Goal: Transaction & Acquisition: Subscribe to service/newsletter

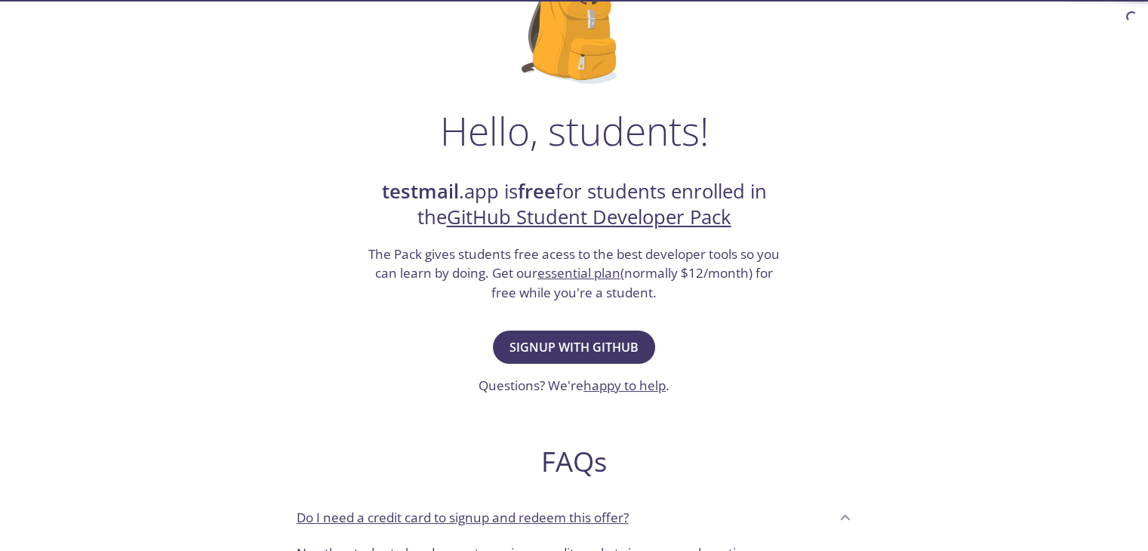
scroll to position [151, 0]
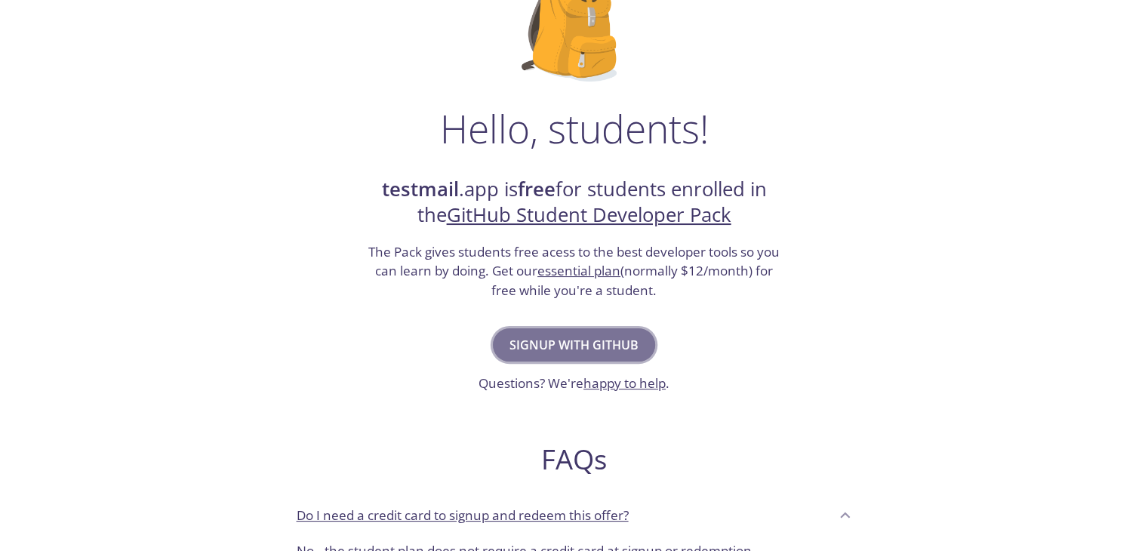
click at [553, 345] on span "Signup with GitHub" at bounding box center [574, 344] width 129 height 21
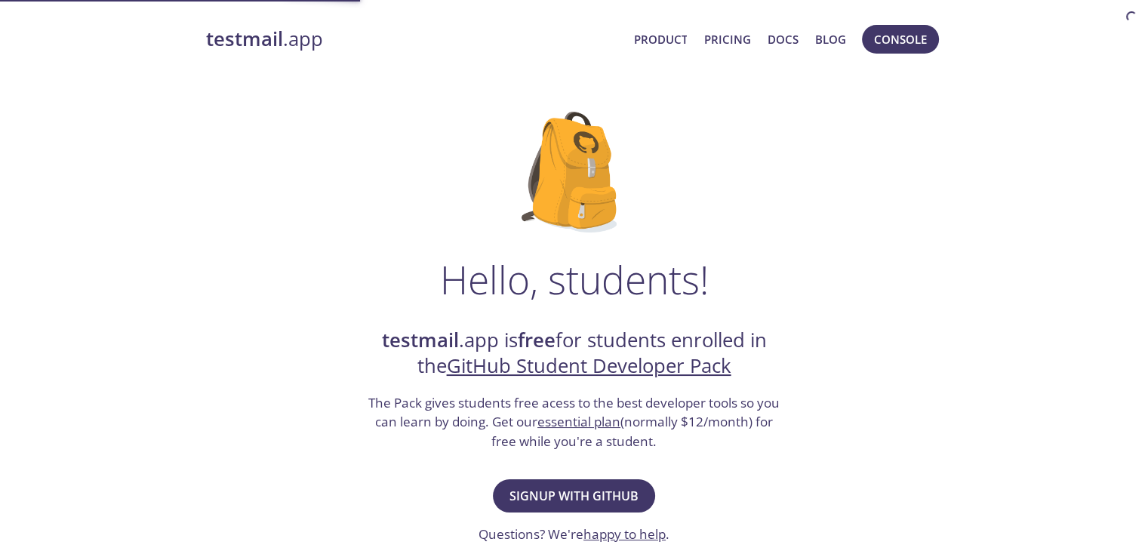
scroll to position [49, 0]
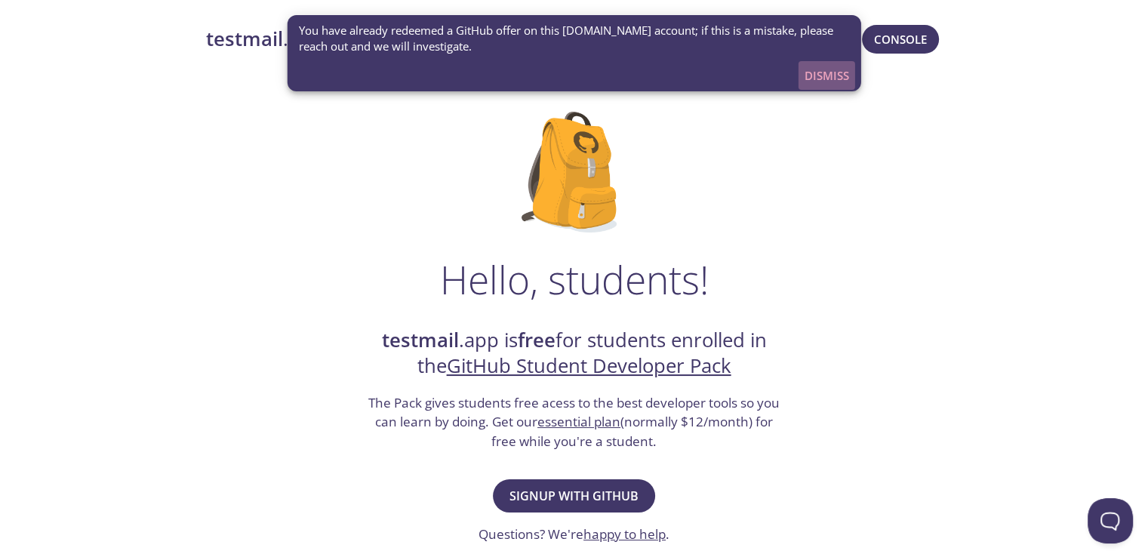
click at [818, 74] on span "Dismiss" at bounding box center [827, 76] width 45 height 20
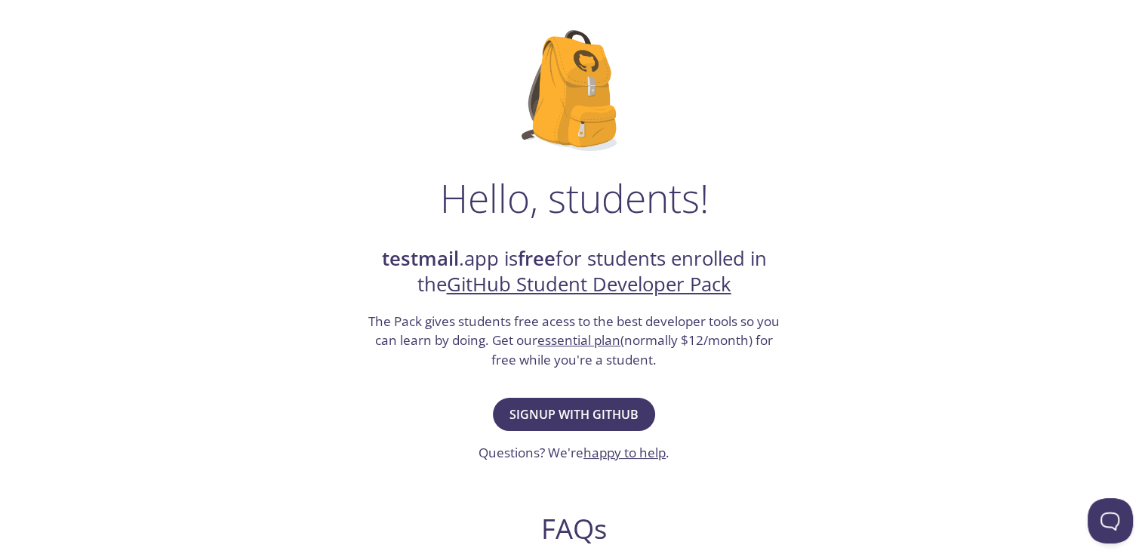
scroll to position [75, 0]
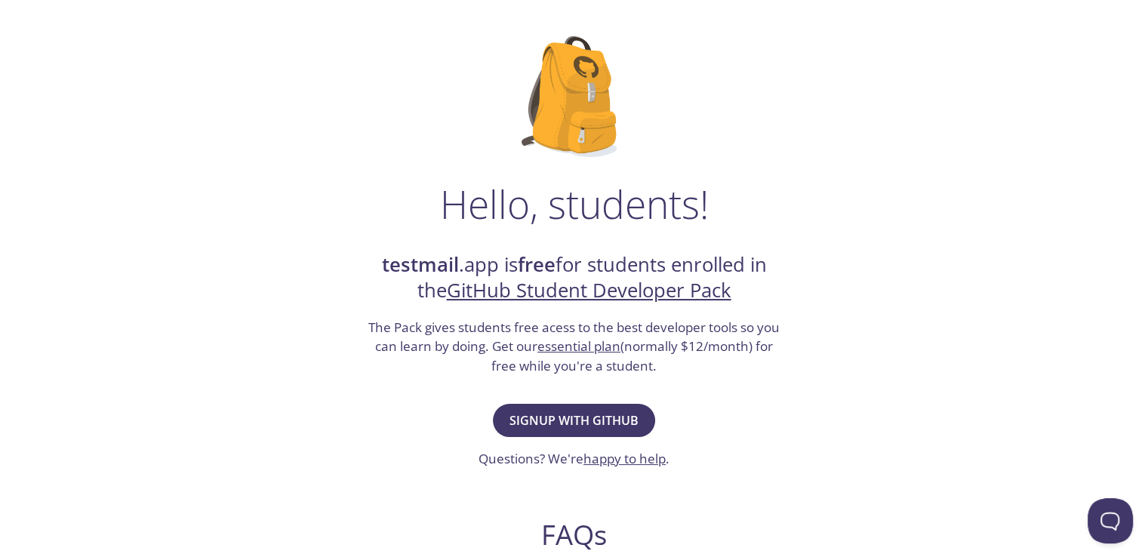
click at [583, 295] on link "GitHub Student Developer Pack" at bounding box center [589, 290] width 285 height 26
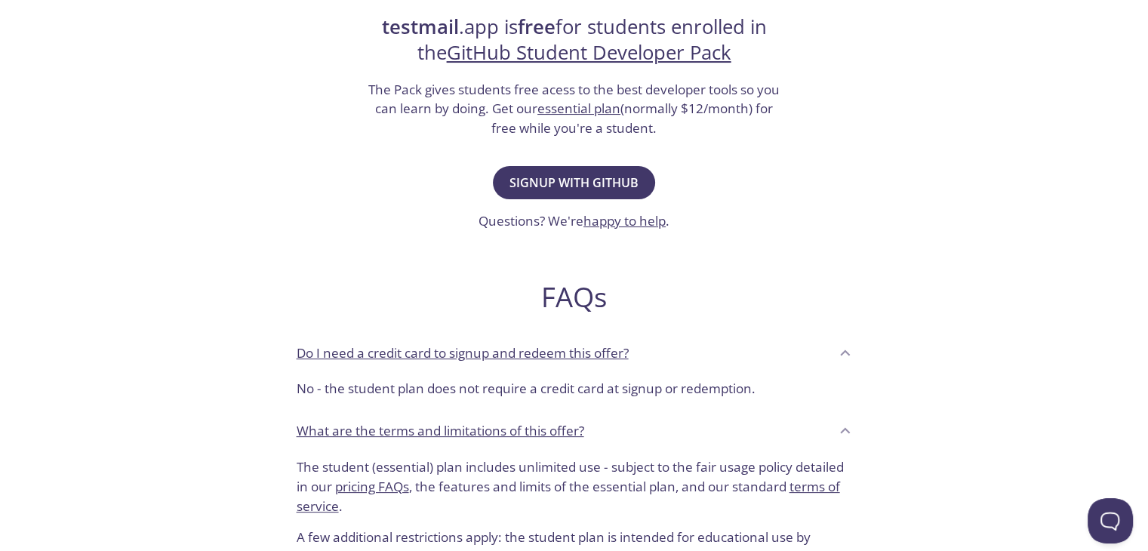
scroll to position [226, 0]
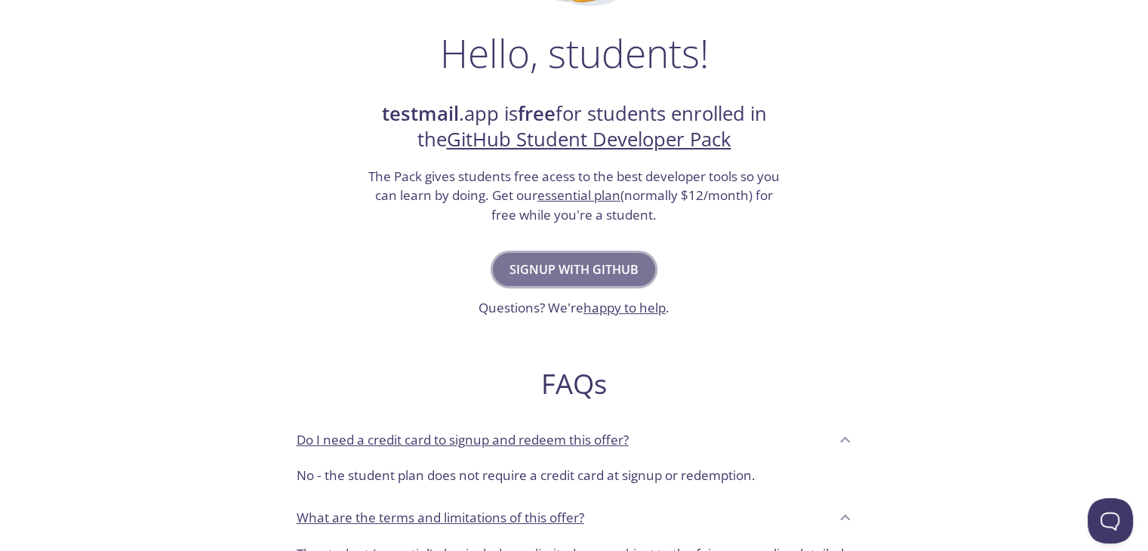
click at [538, 273] on span "Signup with GitHub" at bounding box center [574, 269] width 129 height 21
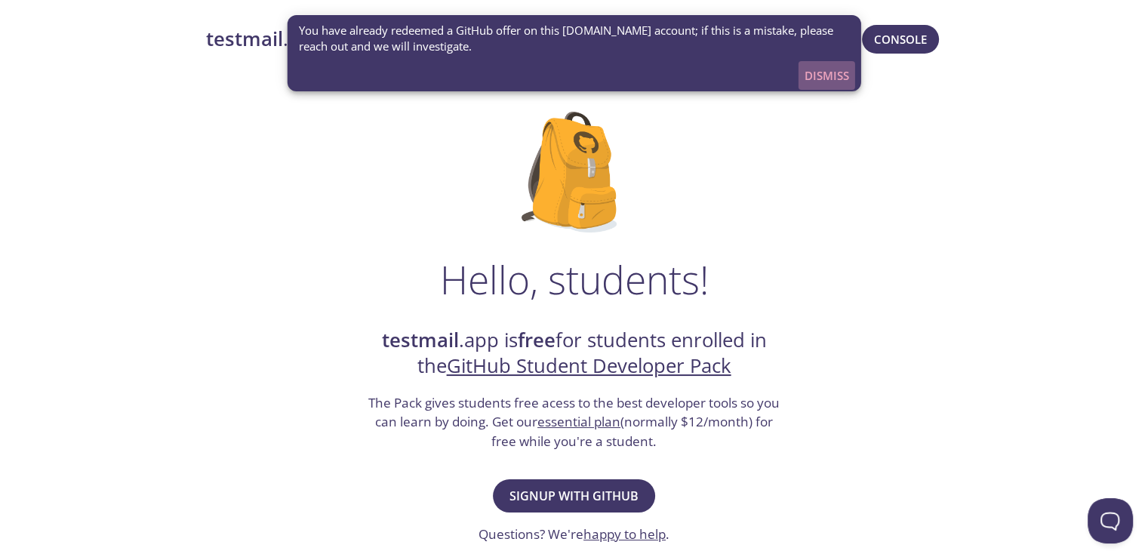
click at [846, 79] on span "Dismiss" at bounding box center [827, 76] width 45 height 20
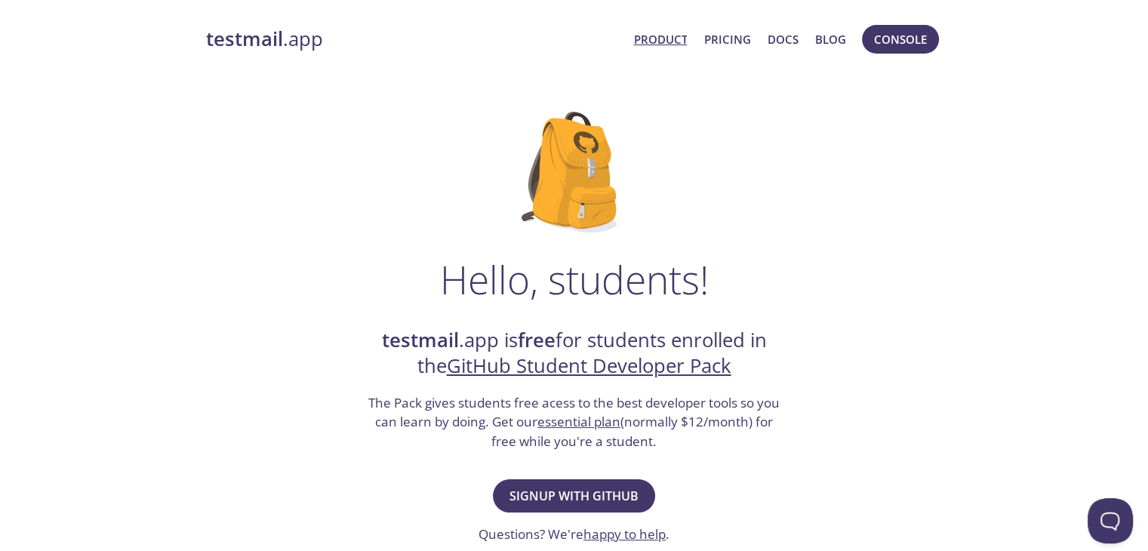
click at [660, 42] on link "Product" at bounding box center [660, 39] width 54 height 20
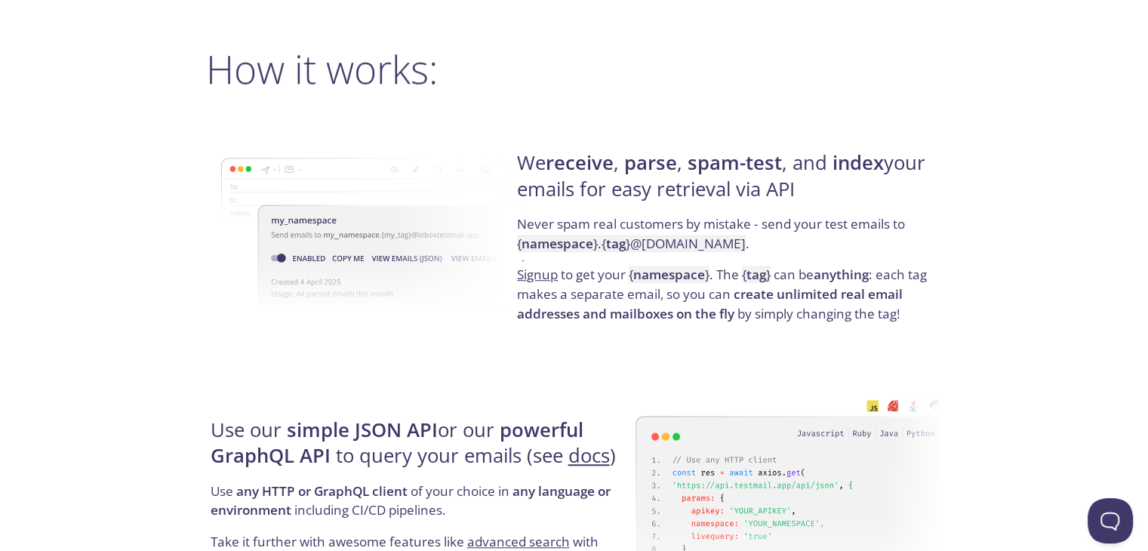
scroll to position [1057, 0]
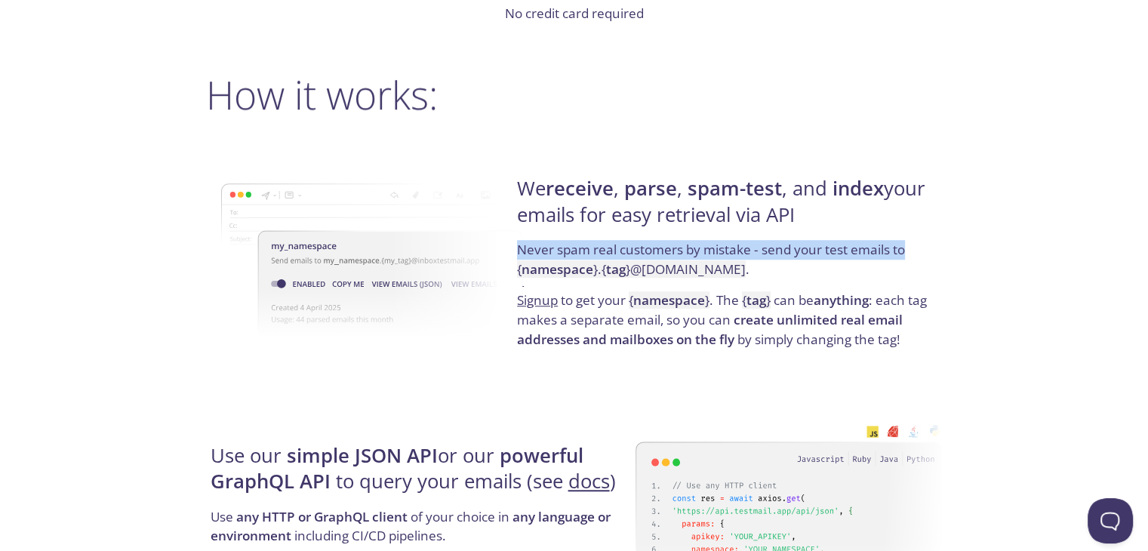
drag, startPoint x: 514, startPoint y: 245, endPoint x: 907, endPoint y: 245, distance: 393.3
click at [907, 245] on div "We receive , parse , spam-test , and index your emails for easy retrieval via A…" at bounding box center [728, 262] width 430 height 243
click at [907, 245] on p "Never spam real customers by mistake - send your test emails to { namespace } .…" at bounding box center [727, 265] width 420 height 51
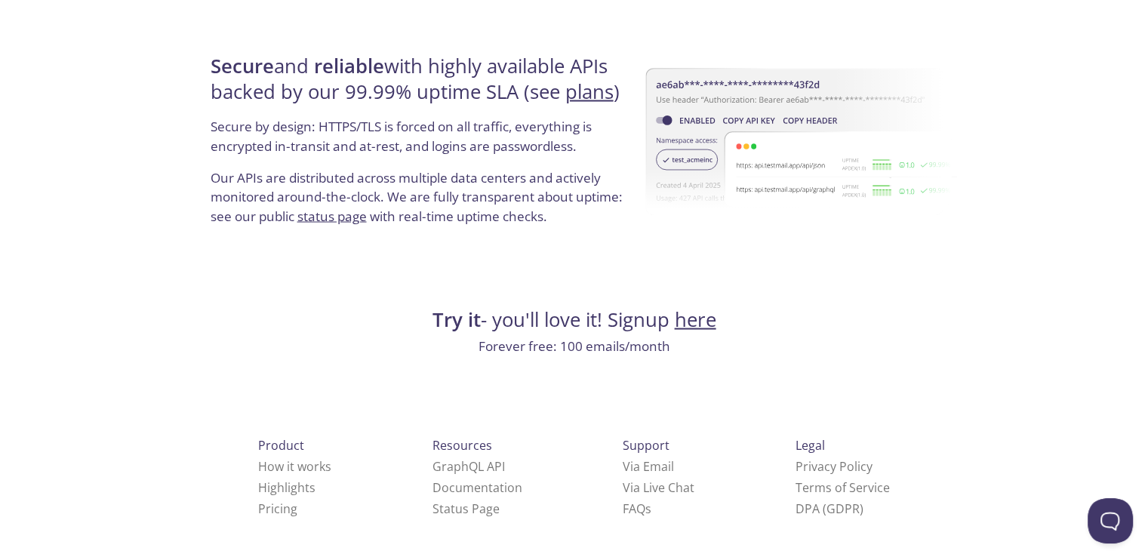
scroll to position [2902, 0]
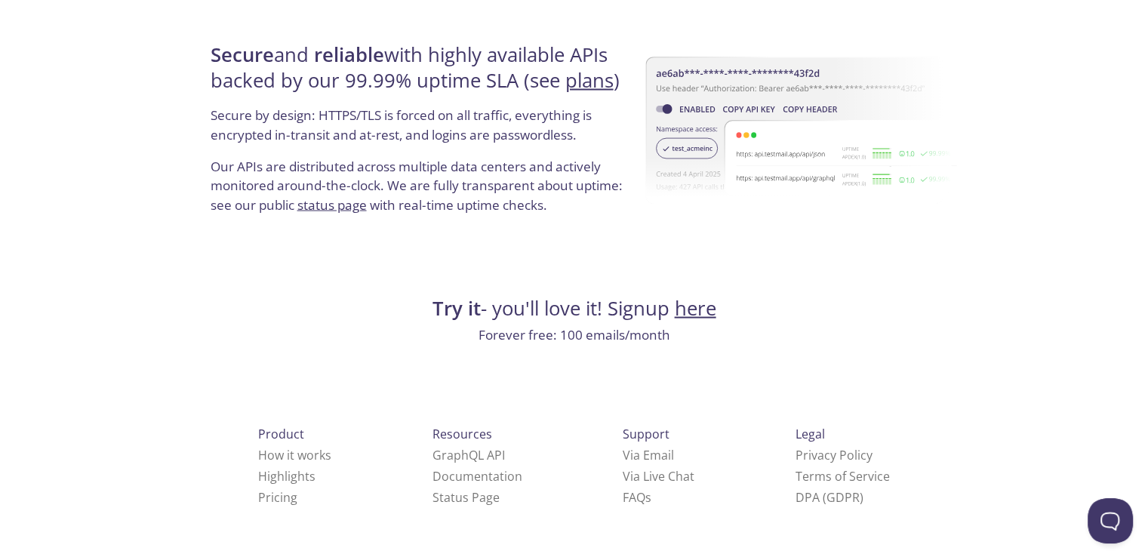
click at [682, 311] on link "here" at bounding box center [696, 308] width 42 height 26
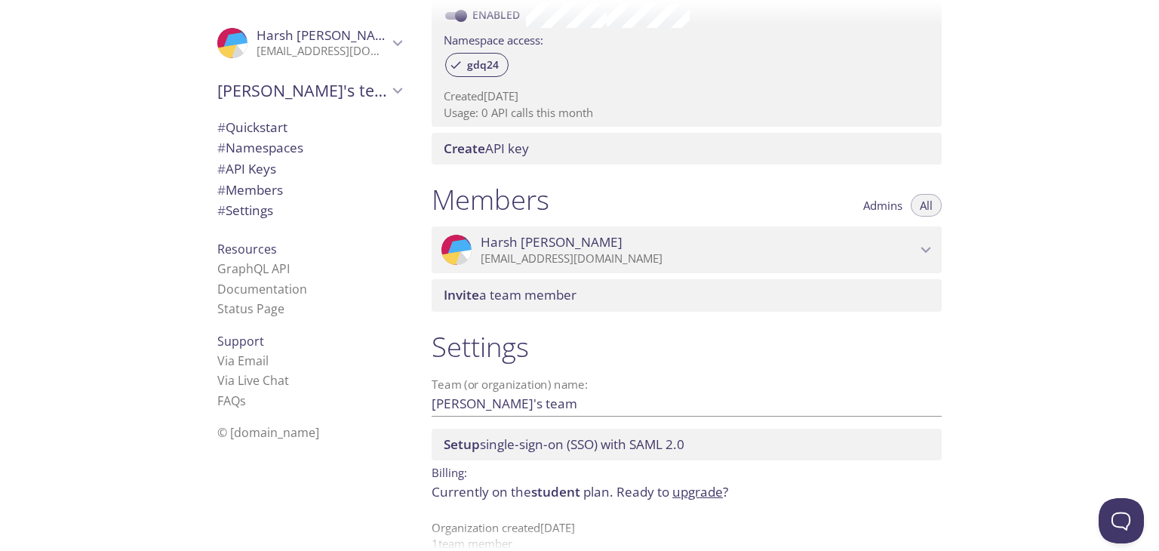
scroll to position [522, 0]
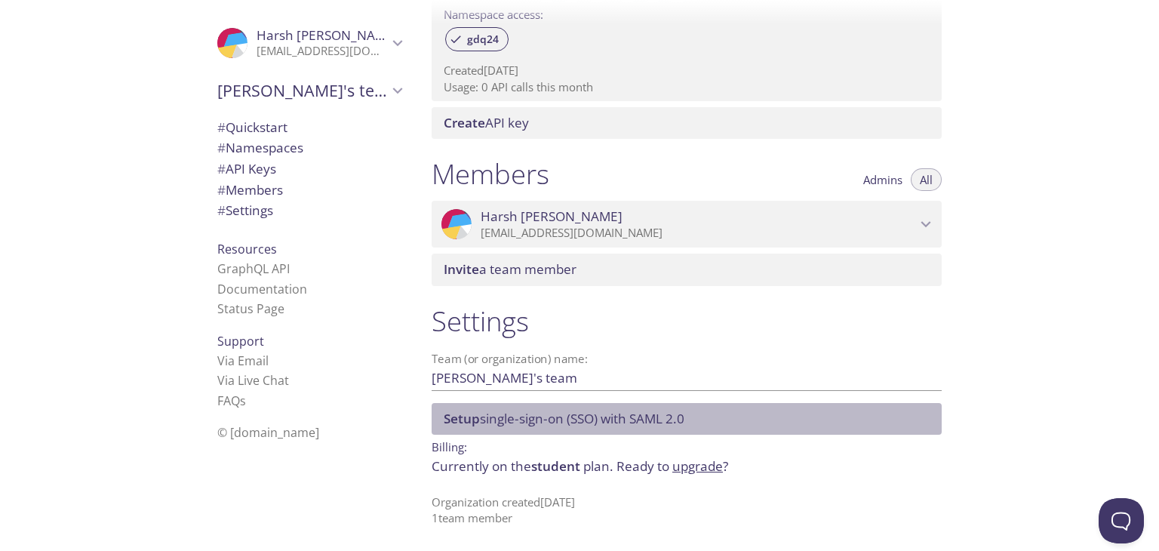
click at [614, 414] on span "Setup single-sign-on (SSO) with SAML 2.0" at bounding box center [564, 418] width 241 height 17
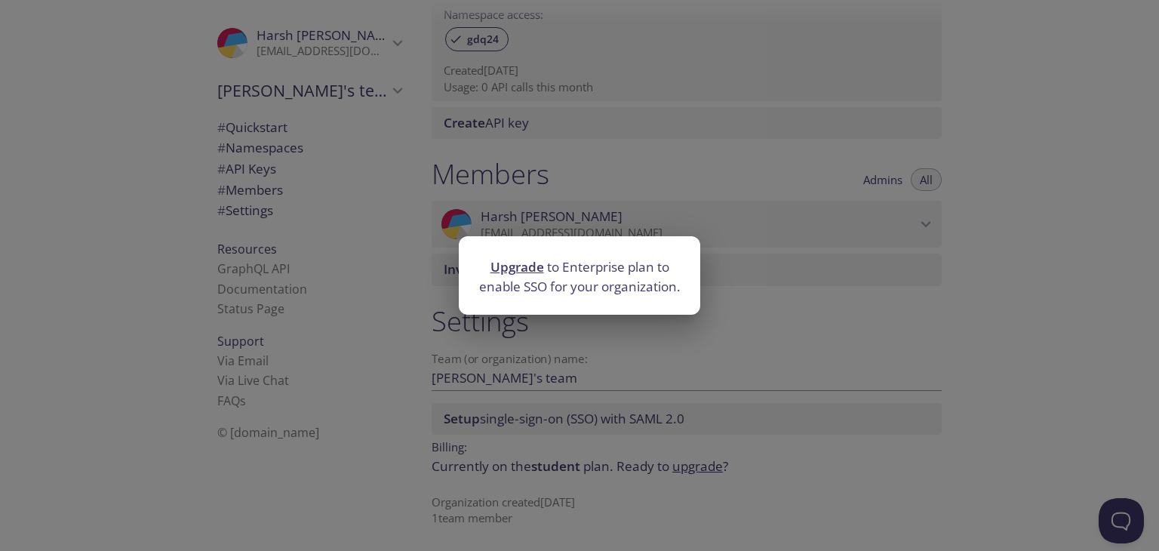
click at [601, 379] on div "Upgrade to Enterprise plan to enable SSO for your organization." at bounding box center [579, 275] width 1159 height 551
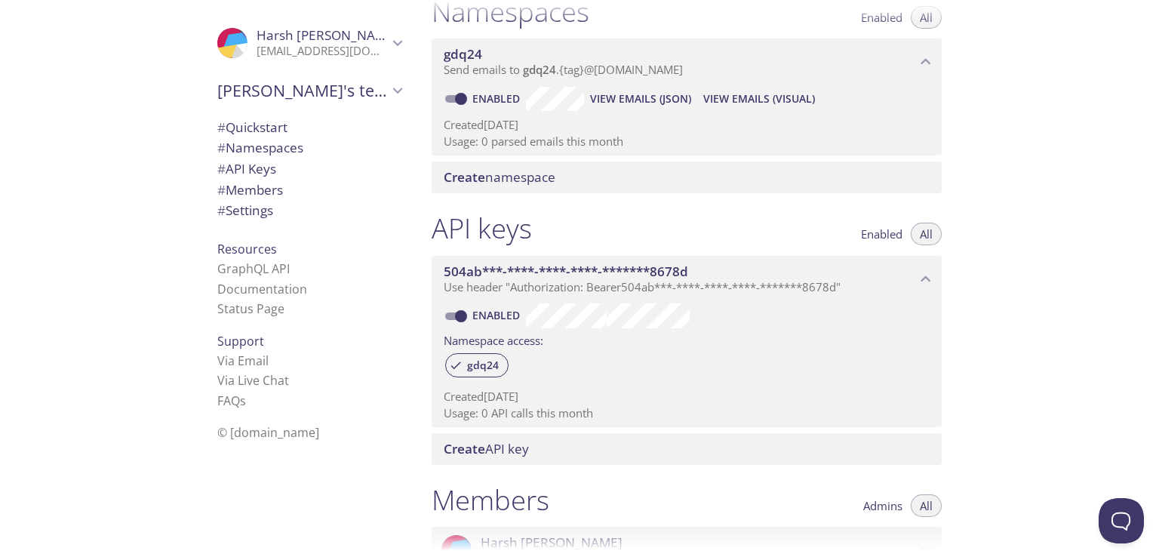
scroll to position [145, 0]
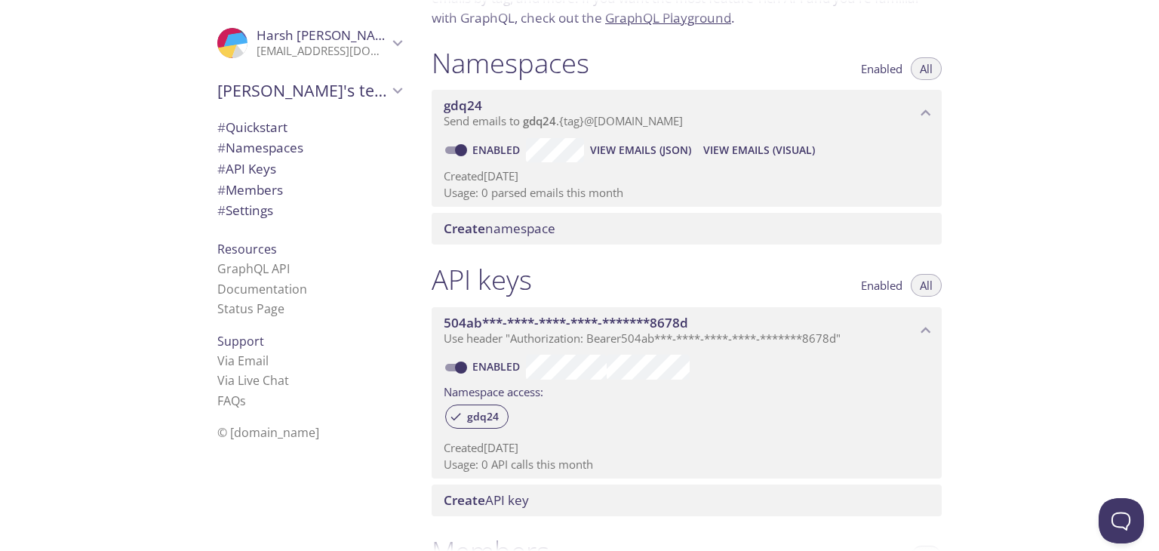
click at [888, 285] on span "Enabled" at bounding box center [882, 285] width 42 height 0
click at [932, 285] on span "All" at bounding box center [926, 285] width 13 height 0
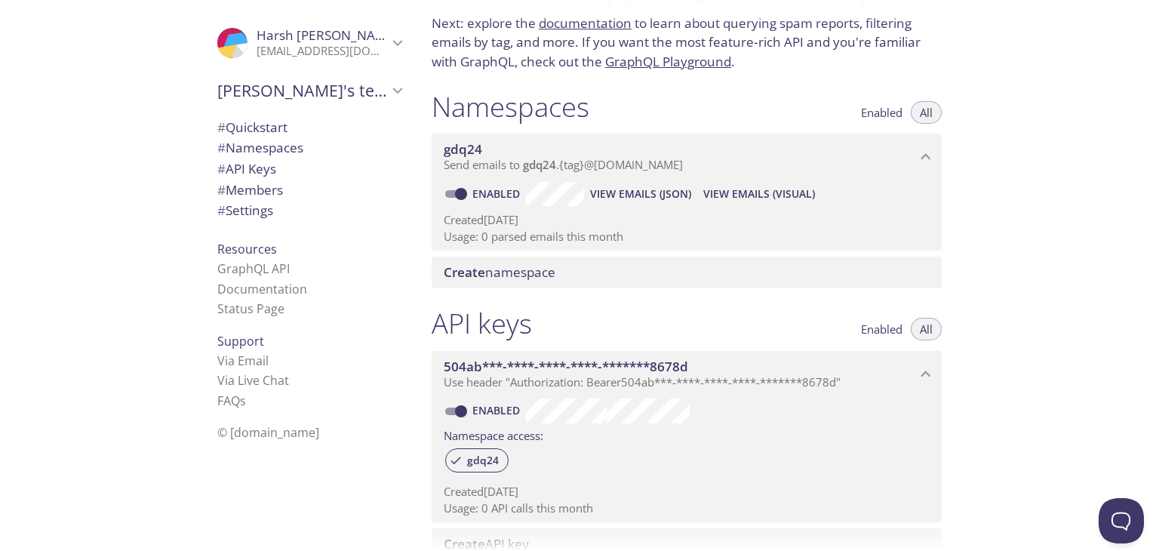
scroll to position [0, 0]
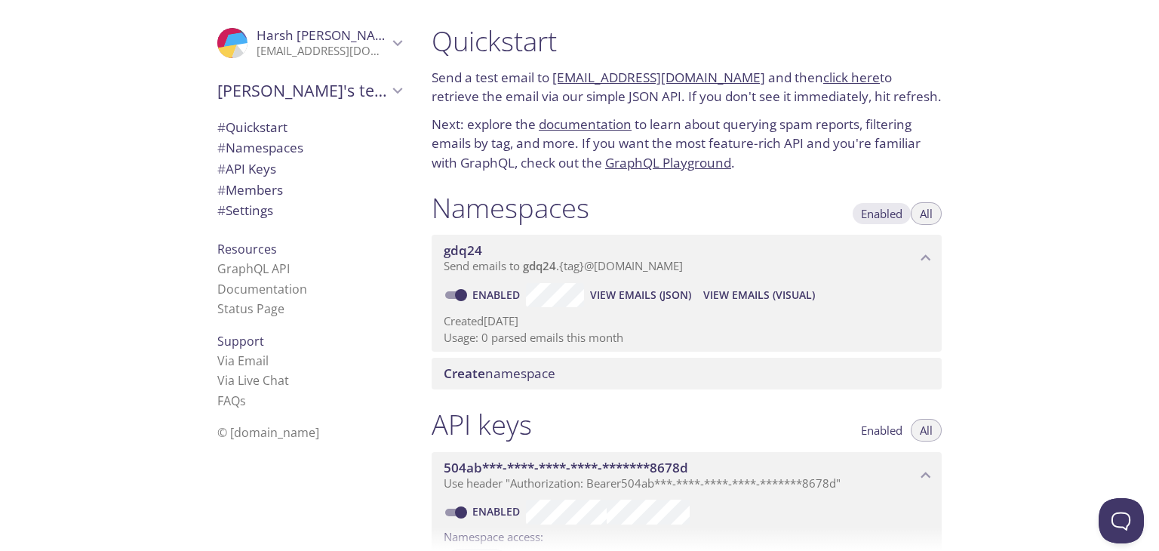
click at [898, 214] on span "Enabled" at bounding box center [882, 214] width 42 height 0
click at [543, 376] on span "Create namespace" at bounding box center [500, 373] width 112 height 17
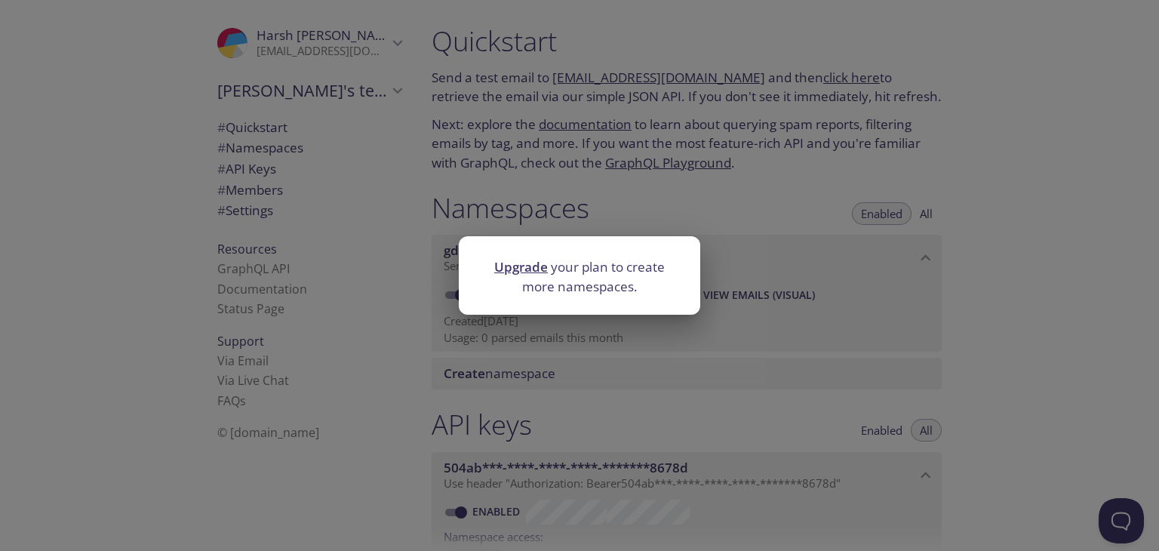
click at [599, 284] on p "Upgrade your plan to create more namespaces." at bounding box center [579, 276] width 205 height 38
click at [599, 393] on div "Upgrade your plan to create more namespaces." at bounding box center [579, 275] width 1159 height 551
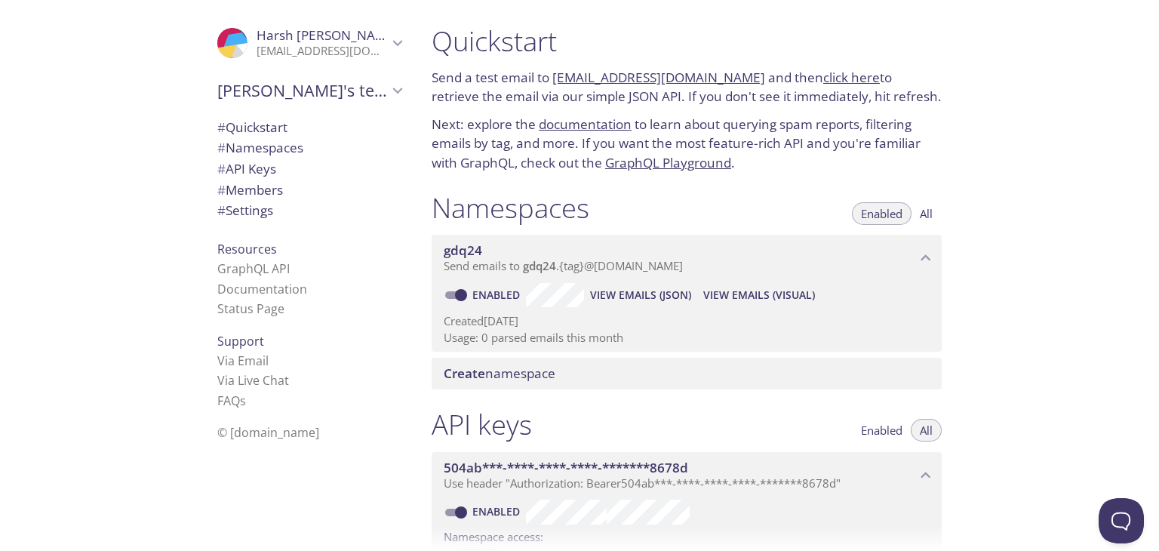
scroll to position [75, 0]
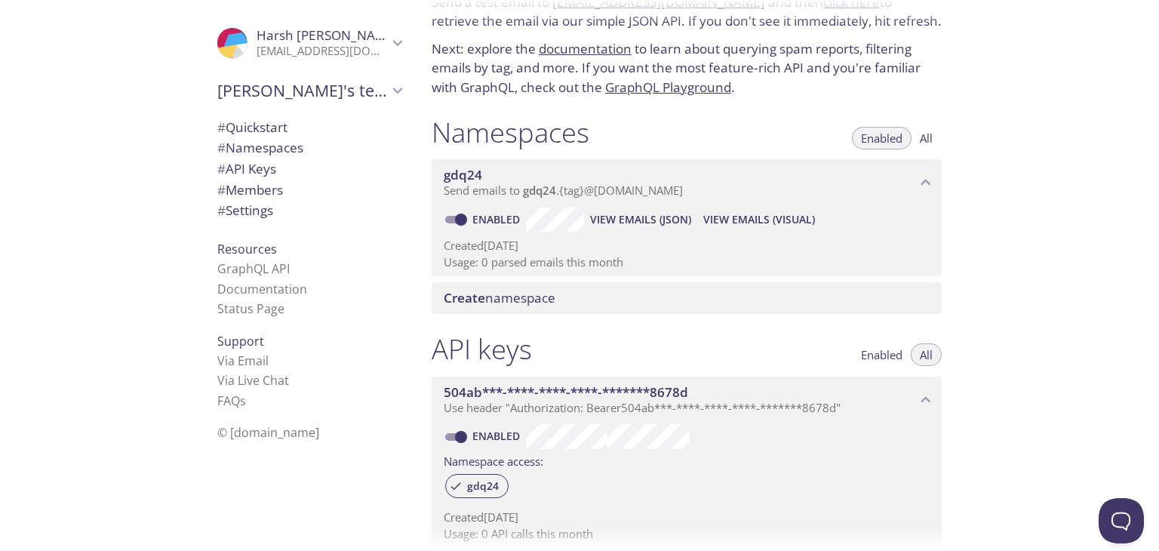
click at [281, 130] on span "# Quickstart" at bounding box center [309, 128] width 184 height 20
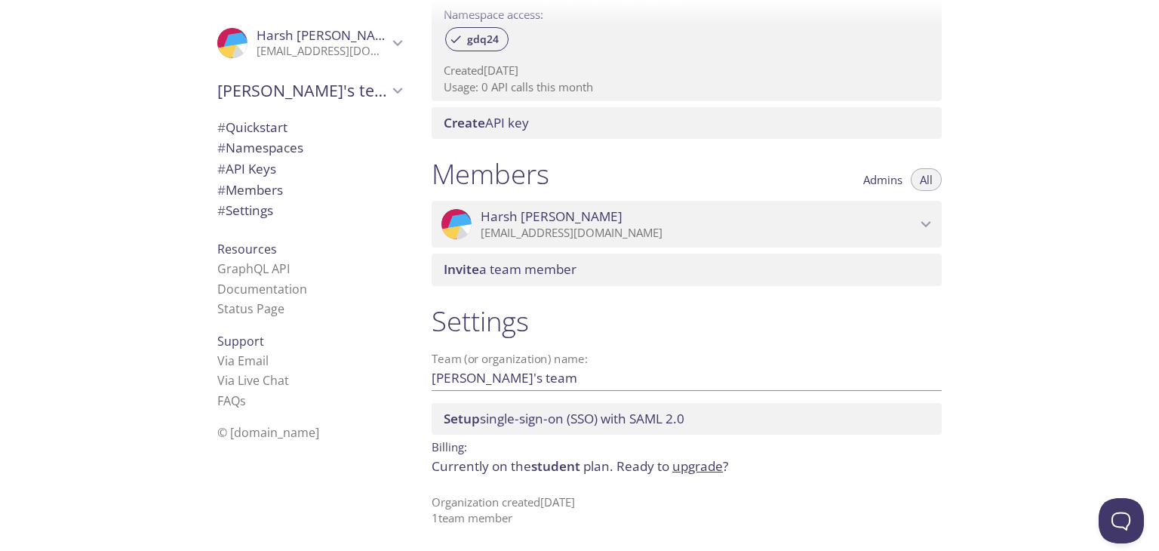
scroll to position [522, 0]
click at [266, 145] on span "# Namespaces" at bounding box center [260, 147] width 86 height 17
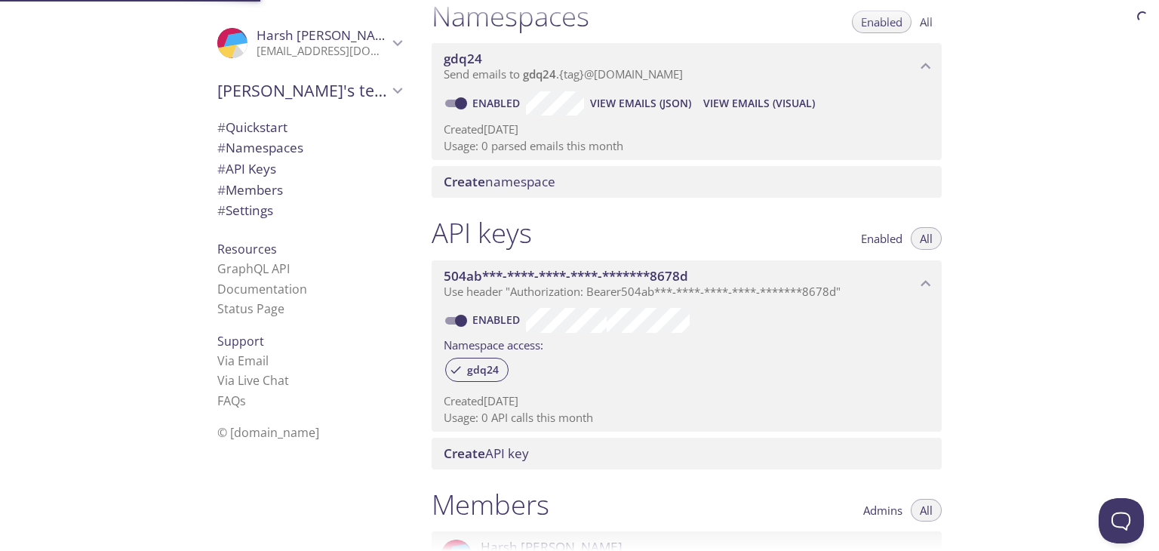
scroll to position [190, 0]
click at [278, 164] on span "# API Keys" at bounding box center [309, 169] width 184 height 20
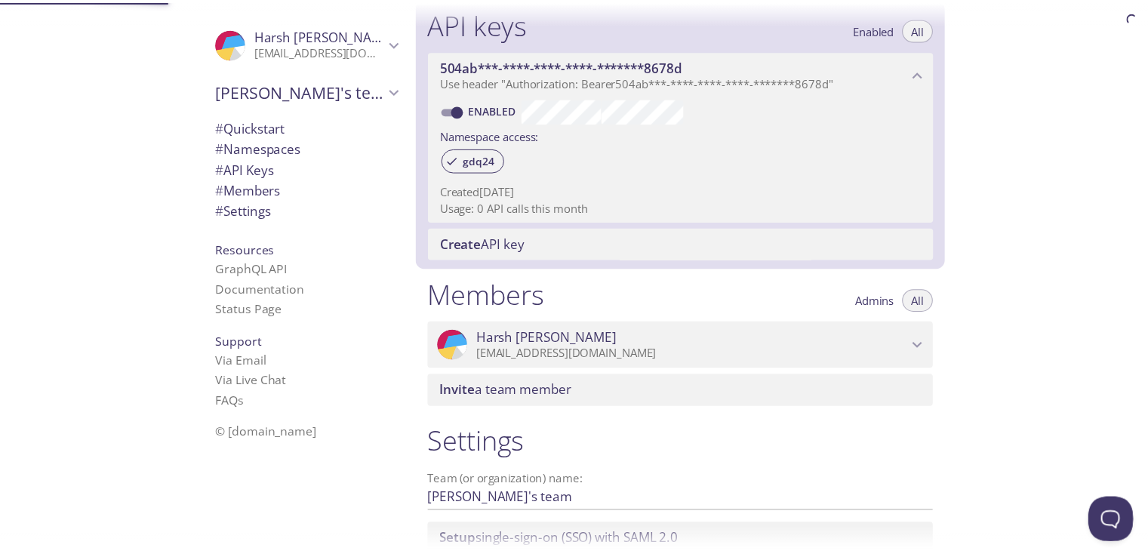
scroll to position [408, 0]
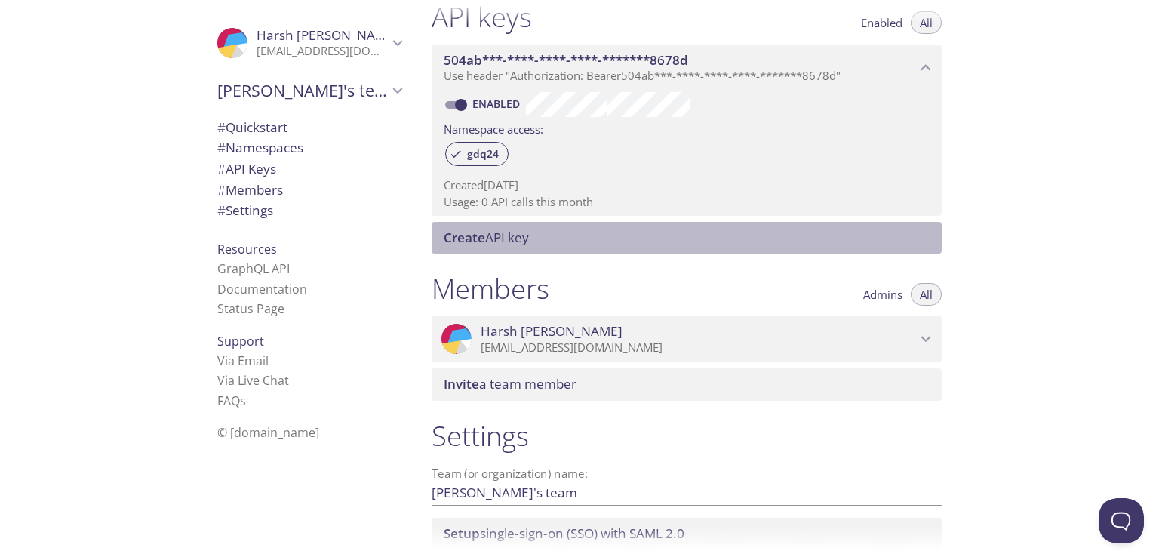
click at [454, 238] on span "Create" at bounding box center [465, 237] width 42 height 17
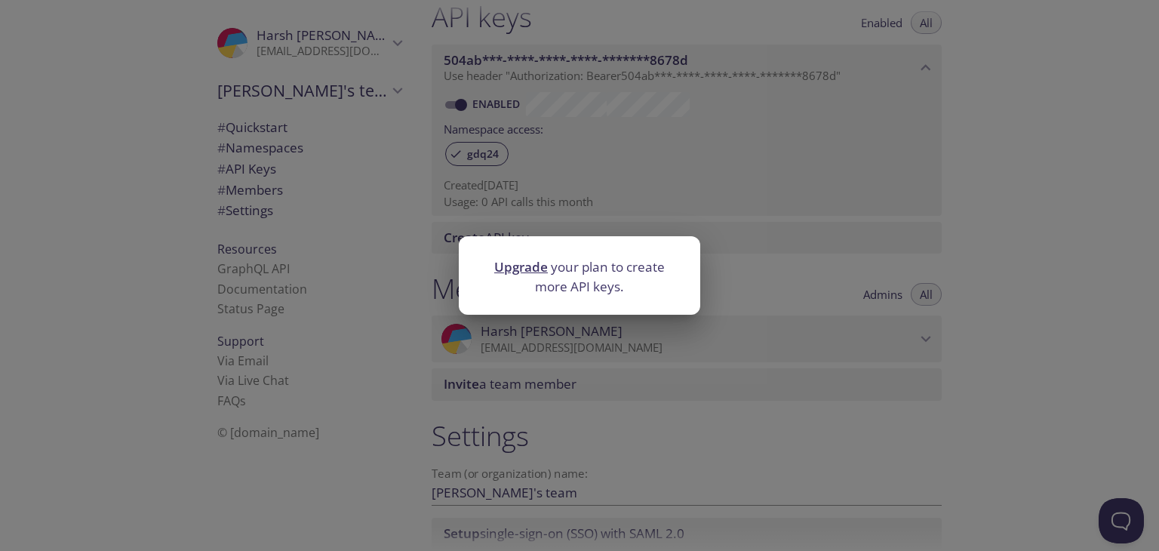
click at [533, 272] on link "Upgrade" at bounding box center [521, 266] width 54 height 17
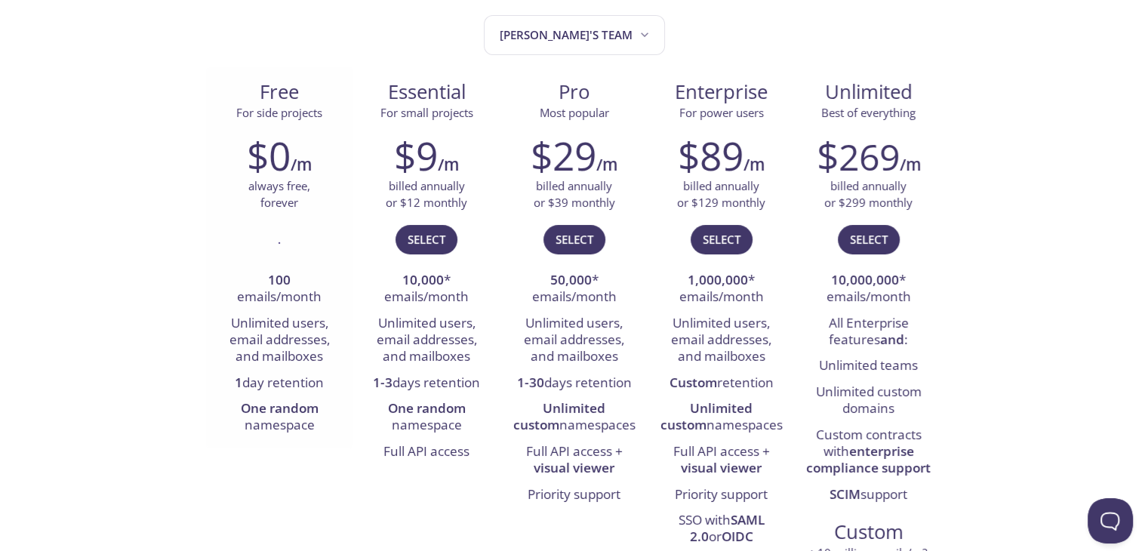
scroll to position [151, 0]
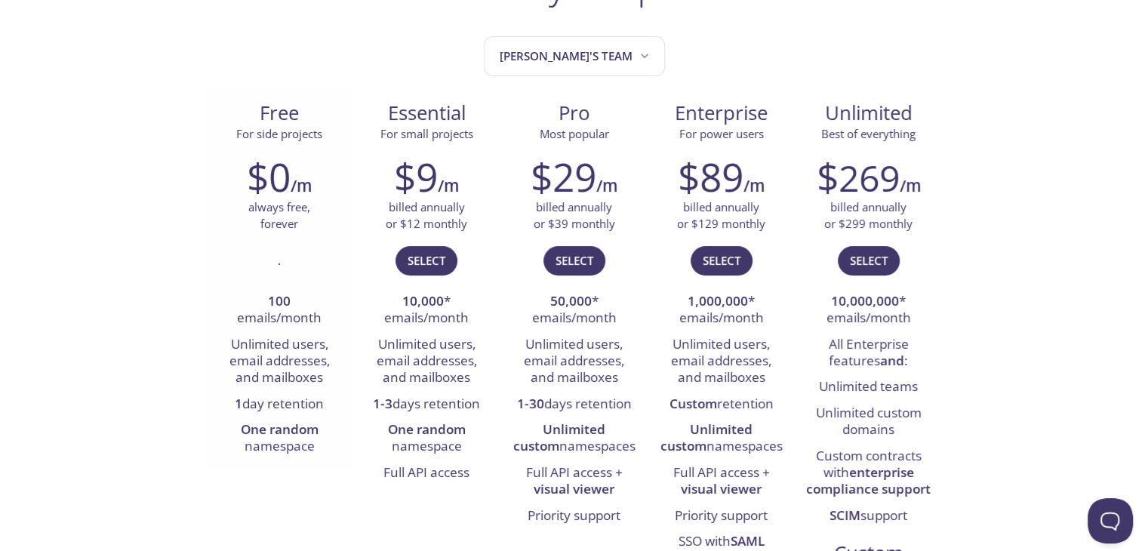
click at [296, 236] on div "$0 /m always free, forever . 100 emails/month Unlimited users, email addresses,…" at bounding box center [279, 306] width 147 height 325
click at [302, 217] on p "always free, forever" at bounding box center [279, 215] width 62 height 32
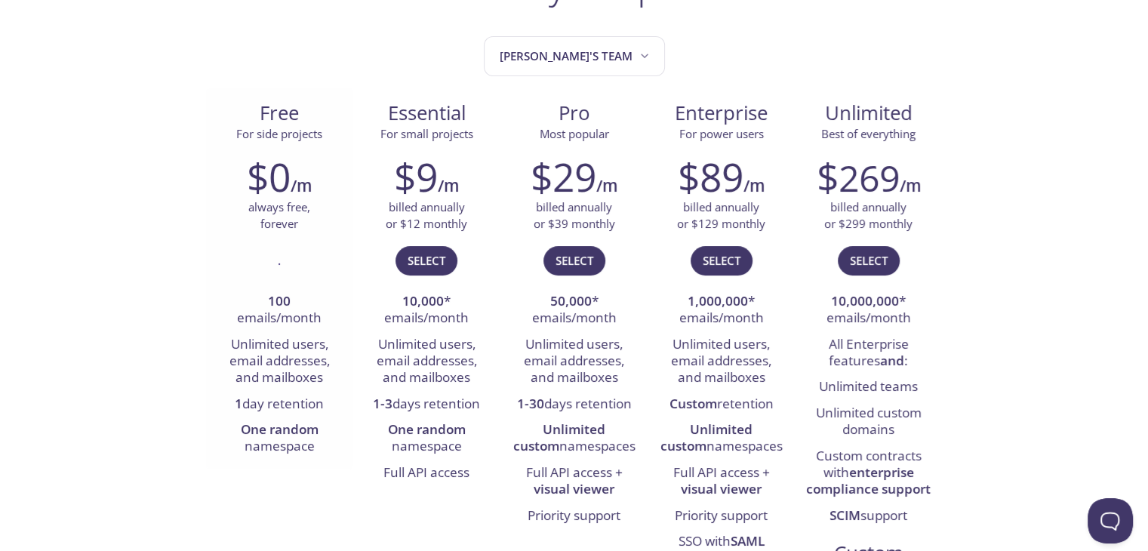
click at [302, 179] on h6 "/m" at bounding box center [301, 186] width 21 height 26
click at [297, 149] on div "$0 /m always free, forever . 100 emails/month Unlimited users, email addresses,…" at bounding box center [279, 306] width 147 height 325
click at [549, 67] on button "[PERSON_NAME]'s team" at bounding box center [574, 56] width 181 height 40
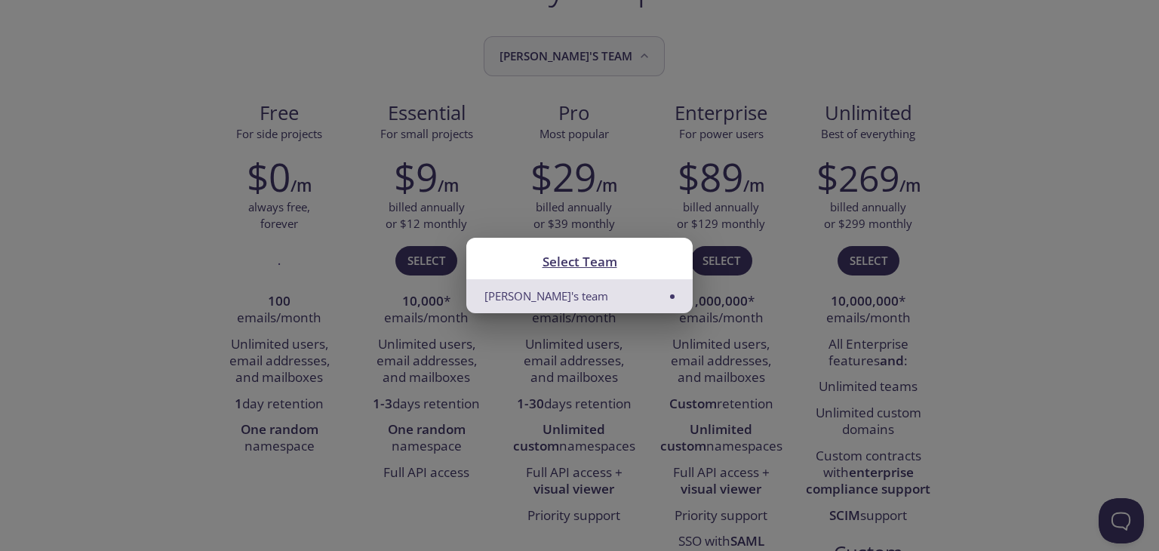
click at [549, 67] on div "Select Team Harsh's team" at bounding box center [579, 275] width 1159 height 551
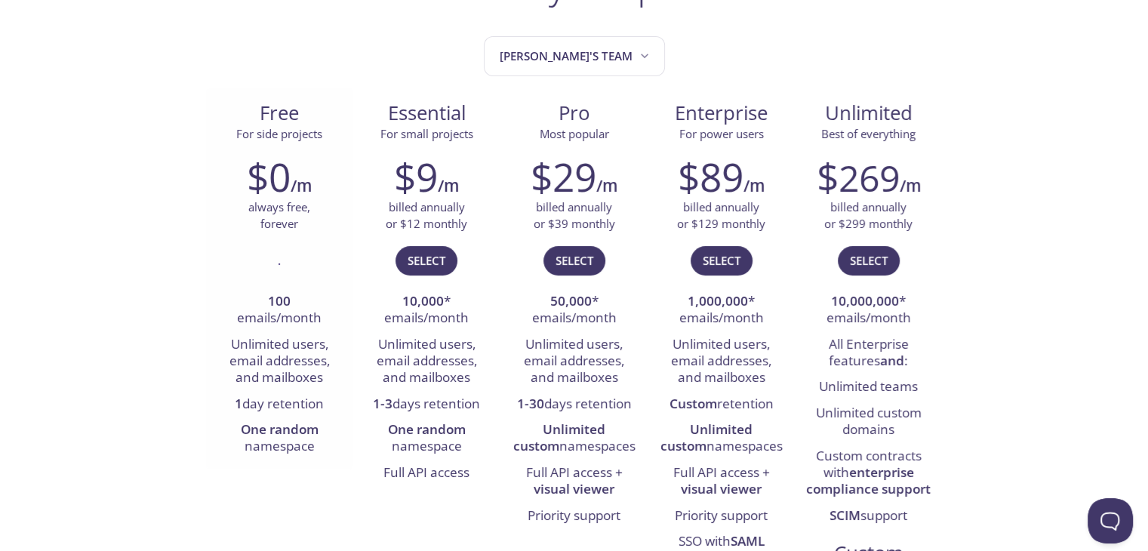
click at [254, 259] on div "." at bounding box center [279, 267] width 125 height 44
click at [287, 263] on div "." at bounding box center [279, 267] width 125 height 44
click at [361, 257] on div "$9 /m billed annually or $12 monthly Select 10,000 * emails/month Unlimited use…" at bounding box center [426, 319] width 147 height 351
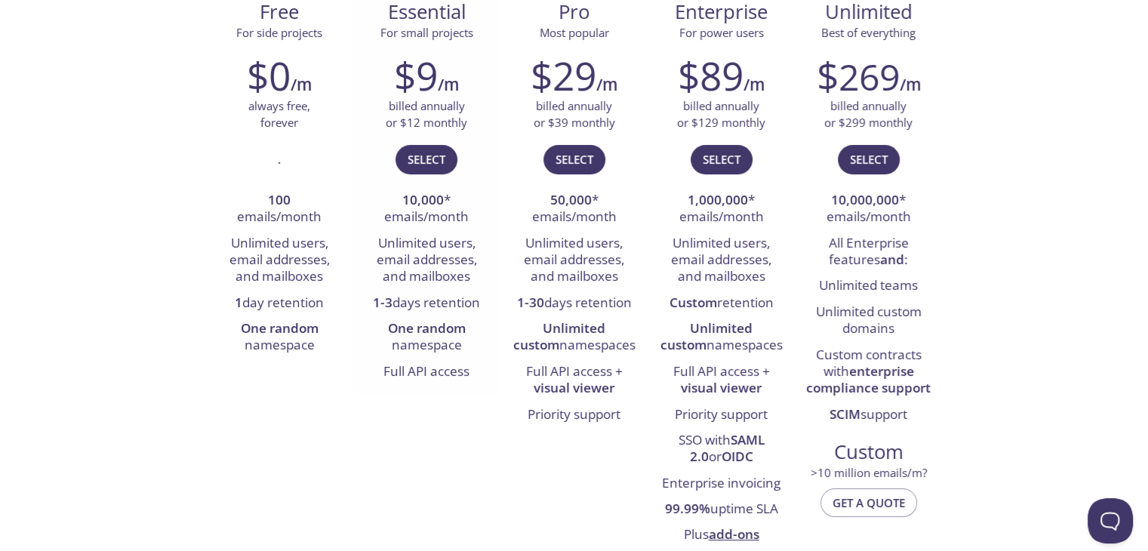
scroll to position [226, 0]
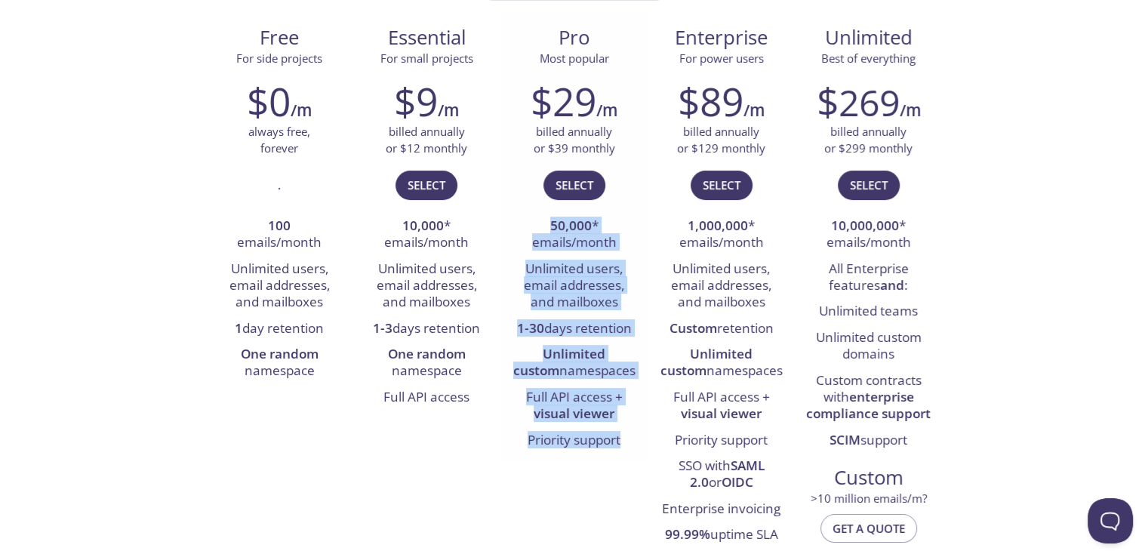
drag, startPoint x: 540, startPoint y: 218, endPoint x: 645, endPoint y: 444, distance: 249.2
click at [645, 444] on div "$29 /m billed annually or $39 monthly Select 50,000 * emails/month Unlimited us…" at bounding box center [573, 266] width 147 height 394
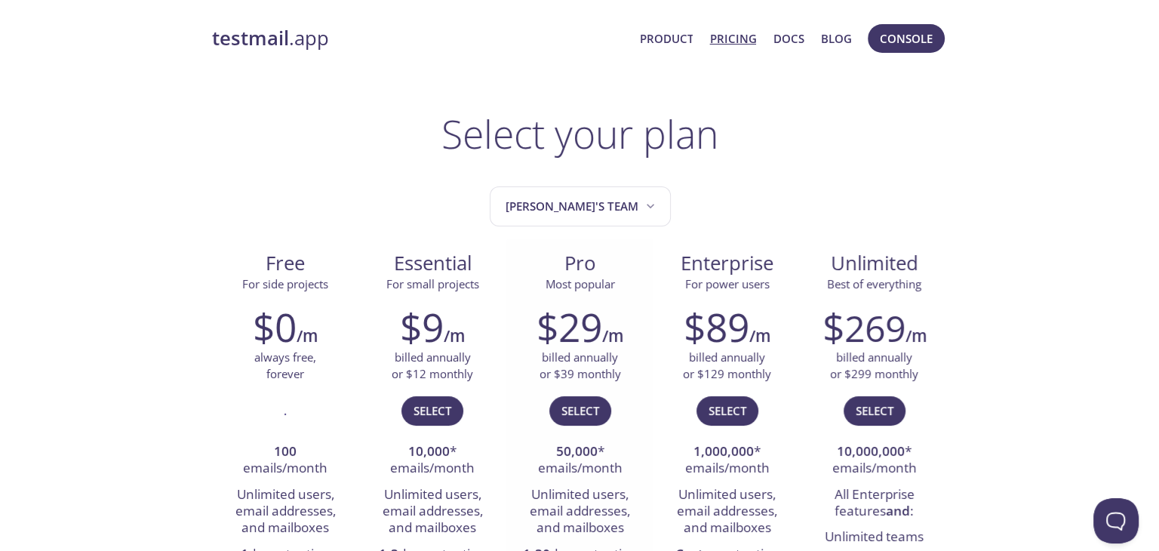
scroll to position [0, 0]
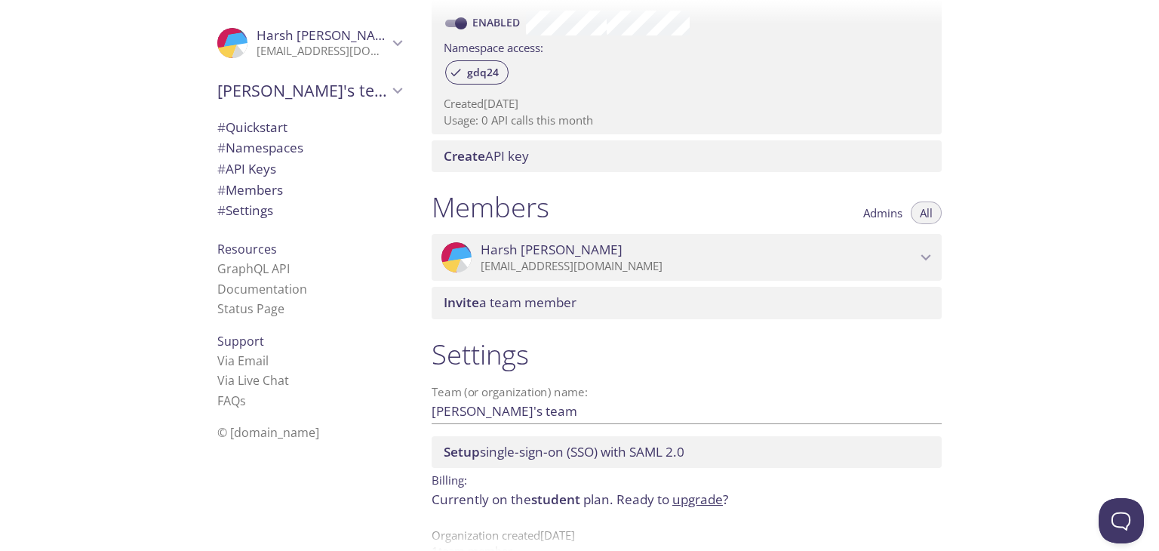
scroll to position [522, 0]
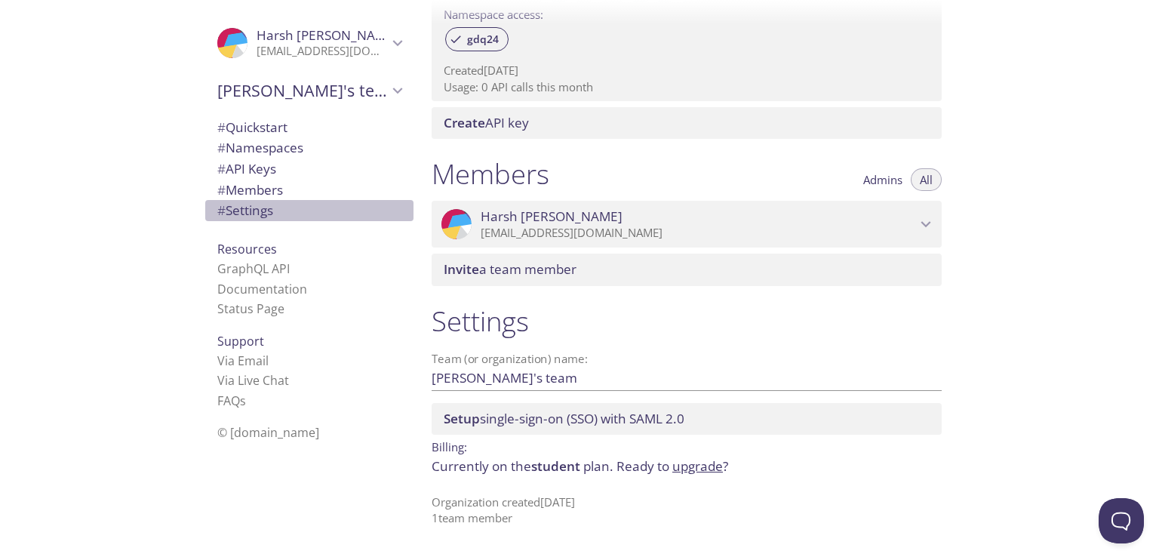
click at [254, 207] on span "# Settings" at bounding box center [245, 210] width 56 height 17
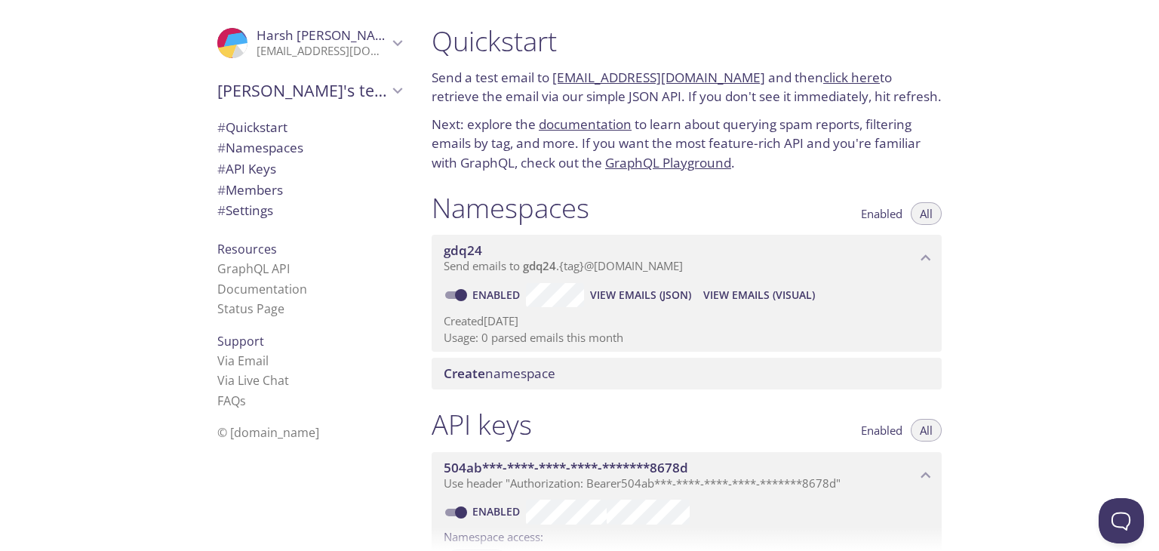
click at [302, 64] on div ".cls-1 { fill: #6d5ca8; } .cls-2 { fill: #3fc191; } .cls-3 { fill: #3b4752; } .…" at bounding box center [309, 43] width 208 height 50
